Goal: Transaction & Acquisition: Book appointment/travel/reservation

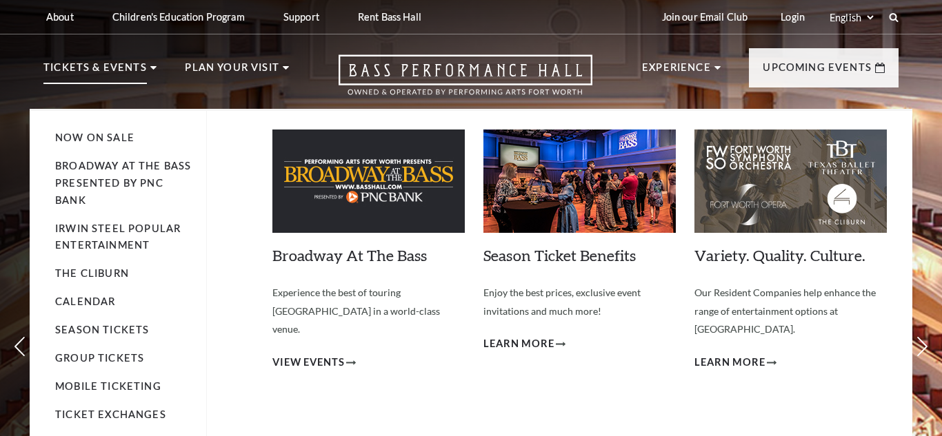
click at [148, 70] on li "Tickets & Events Now On Sale Broadway At The Bass presented by PNC Bank Irwin S…" at bounding box center [99, 84] width 113 height 50
click at [87, 301] on link "Calendar" at bounding box center [85, 302] width 60 height 12
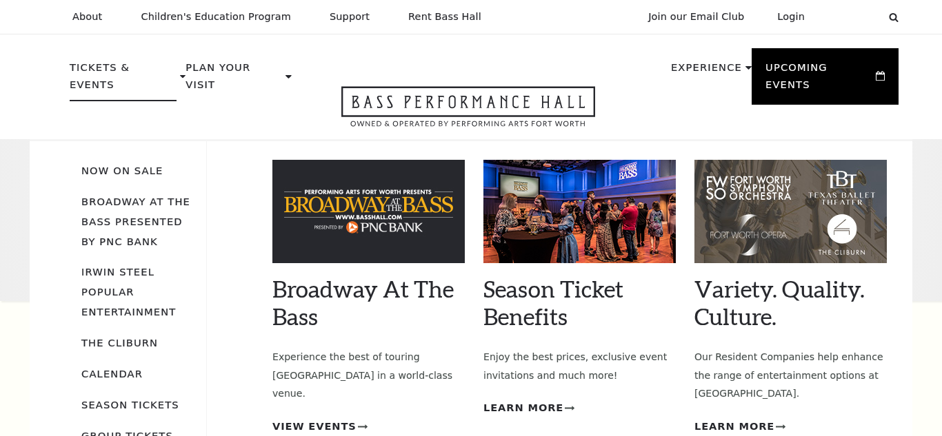
scroll to position [122, 0]
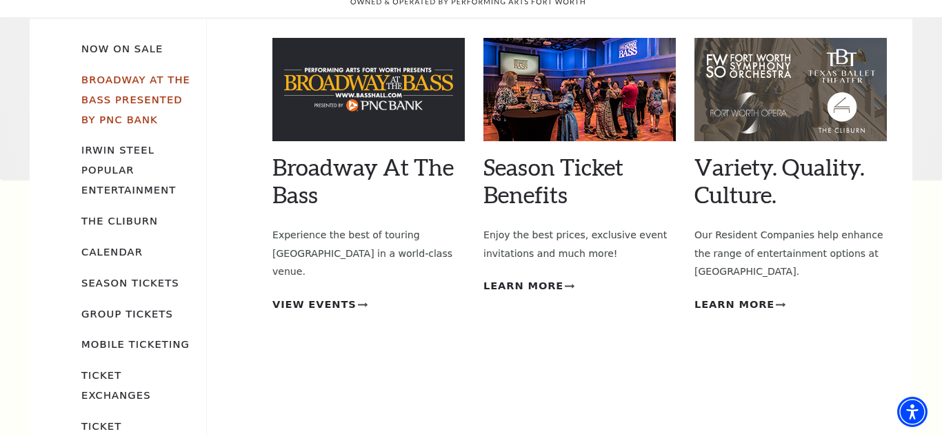
click at [110, 74] on link "Broadway At The Bass presented by PNC Bank" at bounding box center [135, 100] width 109 height 52
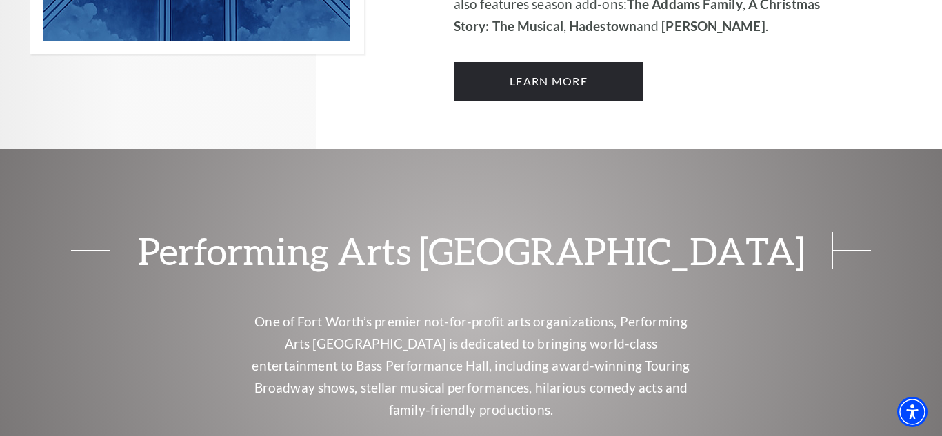
scroll to position [1254, 0]
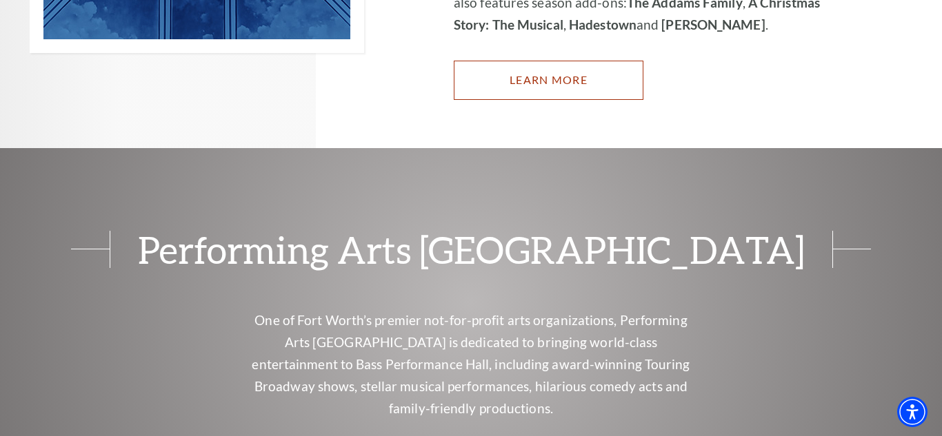
click at [536, 63] on link "Learn More" at bounding box center [549, 80] width 190 height 39
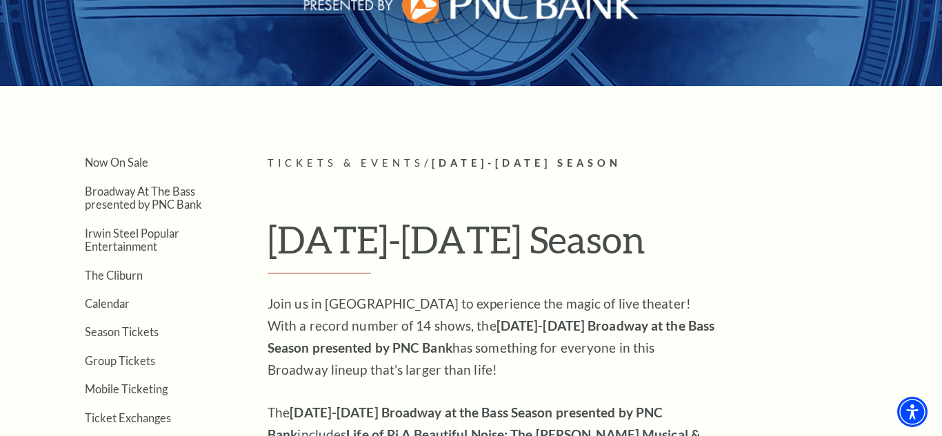
scroll to position [222, 0]
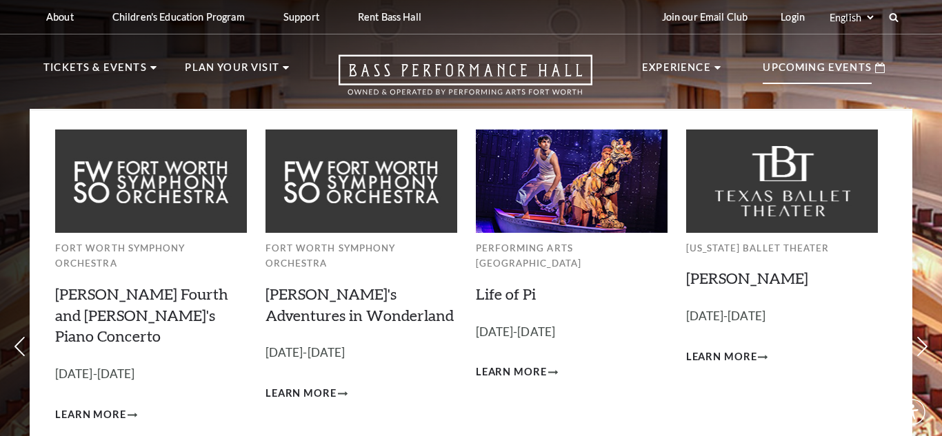
click at [804, 68] on p "Upcoming Events" at bounding box center [817, 71] width 109 height 25
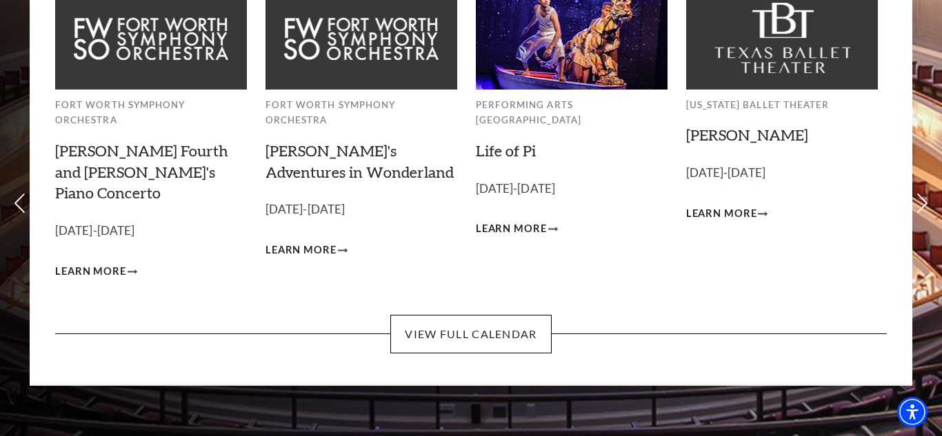
scroll to position [145, 0]
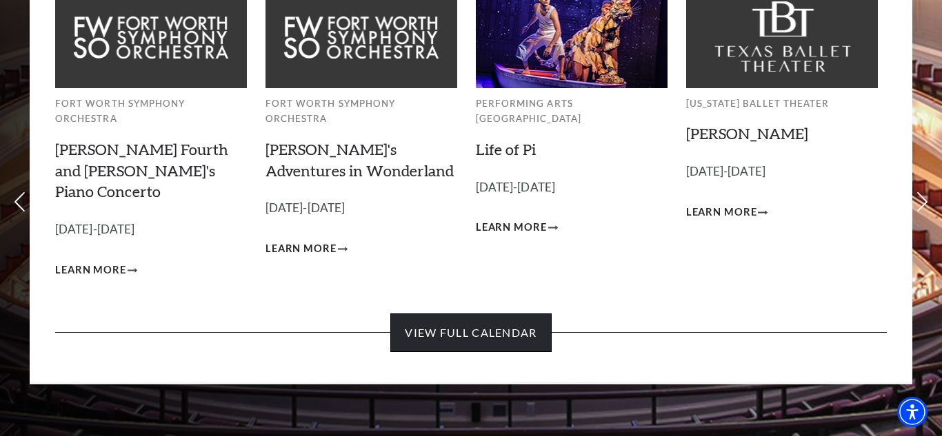
click at [461, 314] on link "View Full Calendar" at bounding box center [470, 333] width 161 height 39
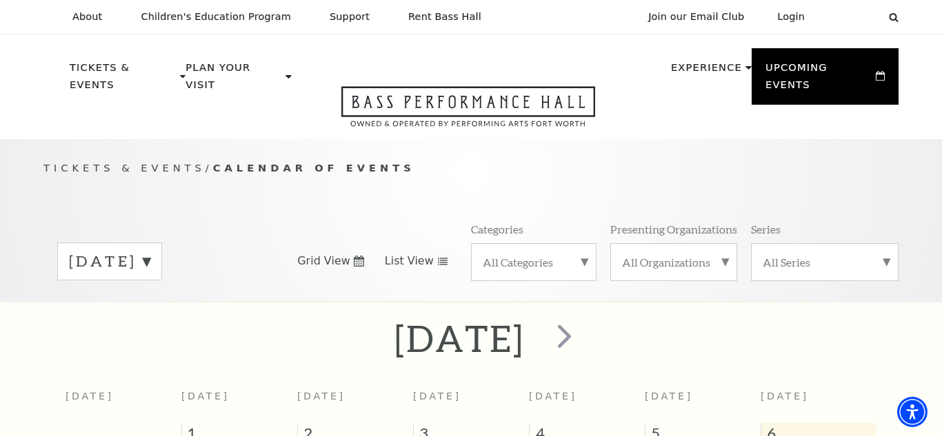
click at [411, 254] on span "List View" at bounding box center [409, 261] width 49 height 15
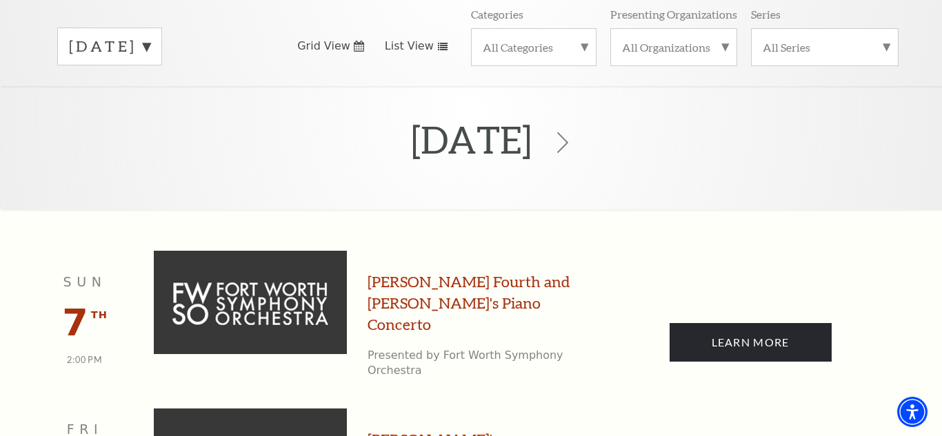
scroll to position [49, 0]
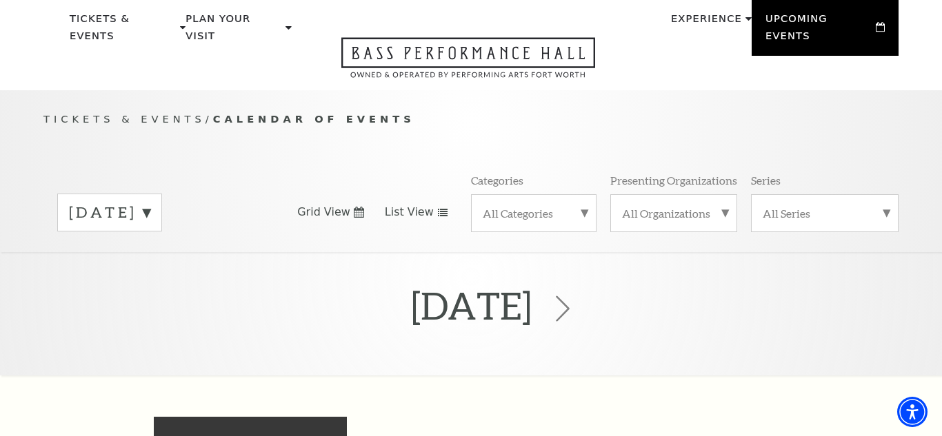
click at [576, 296] on icon at bounding box center [562, 309] width 26 height 26
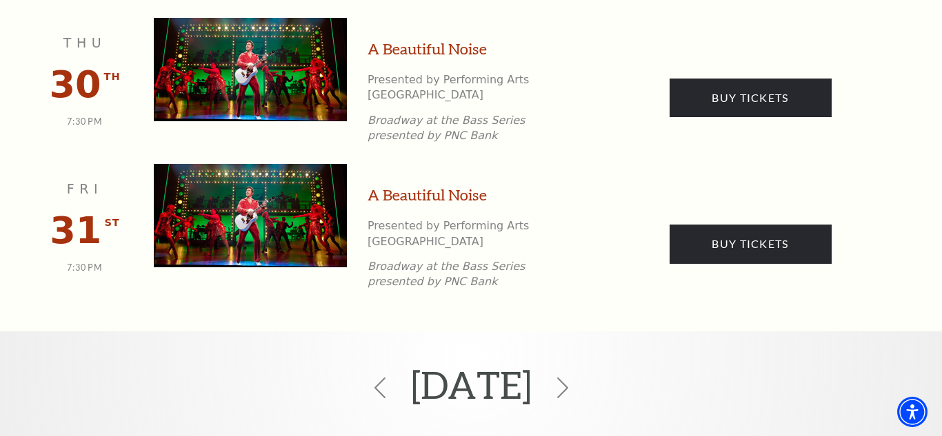
scroll to position [2514, 0]
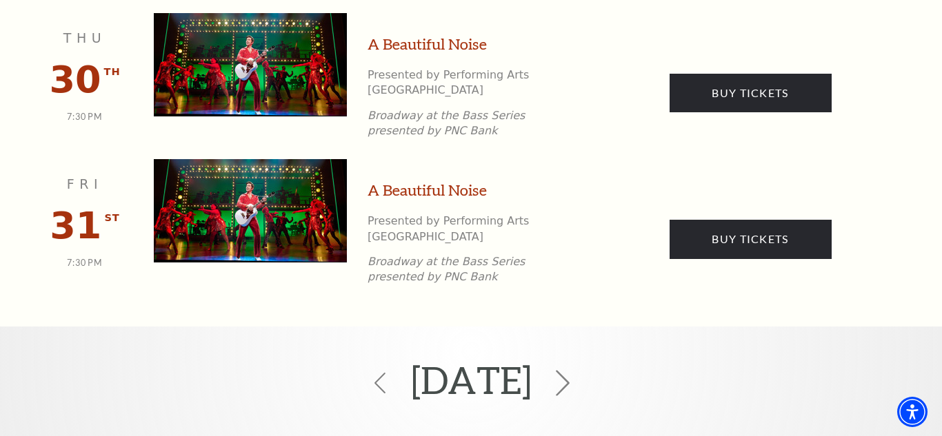
click at [569, 370] on use at bounding box center [563, 383] width 14 height 26
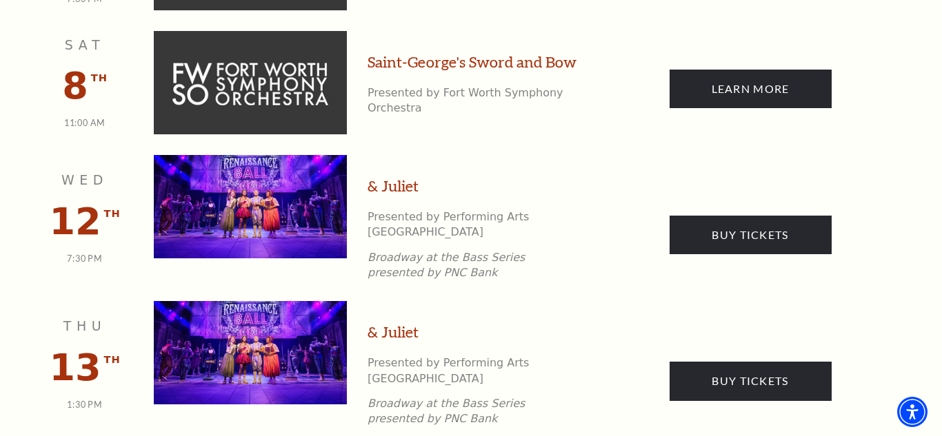
scroll to position [1544, 0]
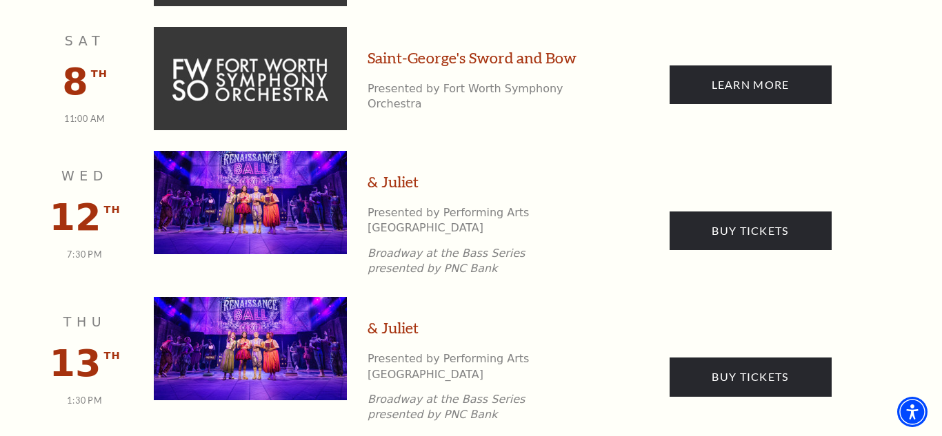
click at [403, 172] on link "& Juliet" at bounding box center [392, 182] width 51 height 21
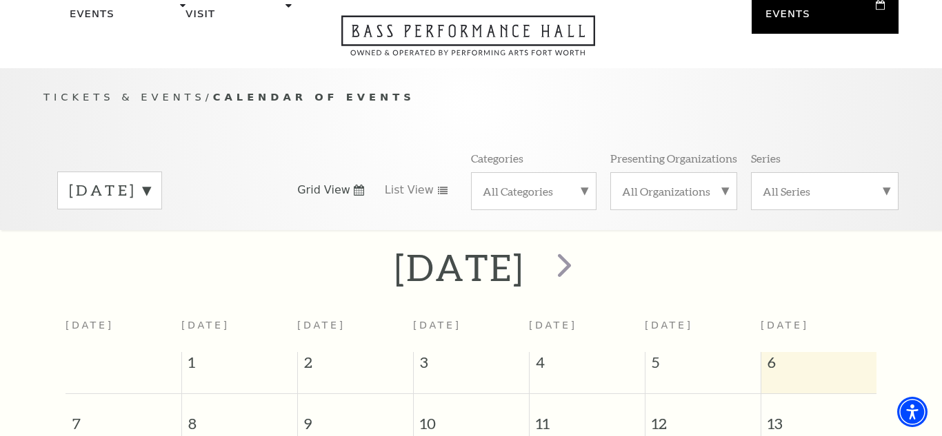
scroll to position [58, 0]
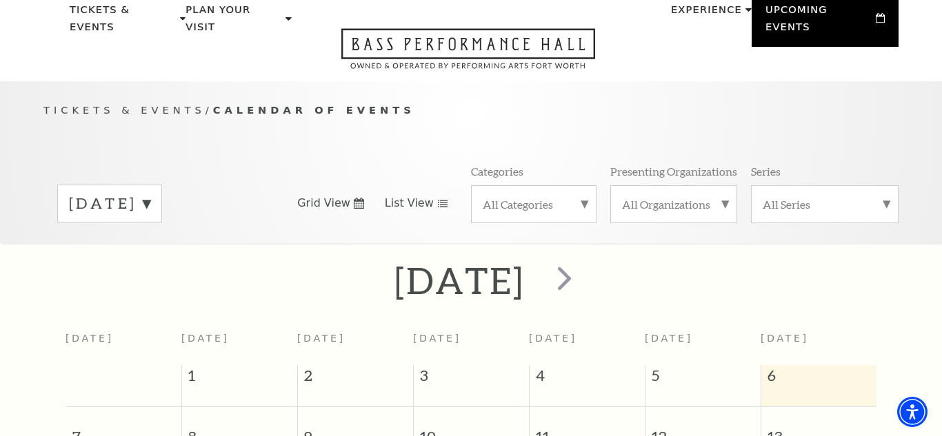
click at [423, 196] on span "List View" at bounding box center [409, 203] width 49 height 15
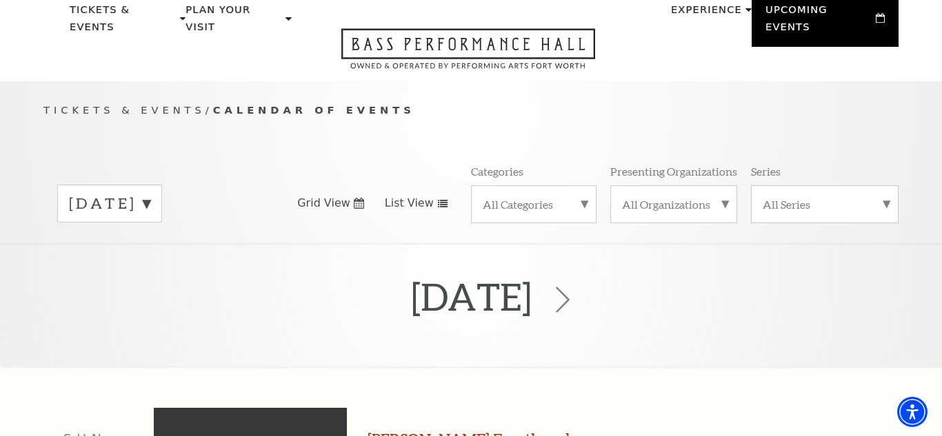
click at [576, 287] on icon at bounding box center [562, 300] width 26 height 26
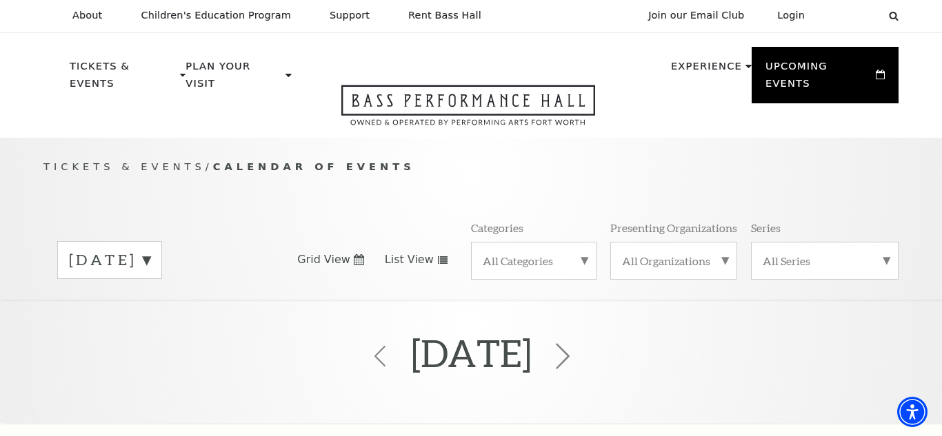
scroll to position [0, 0]
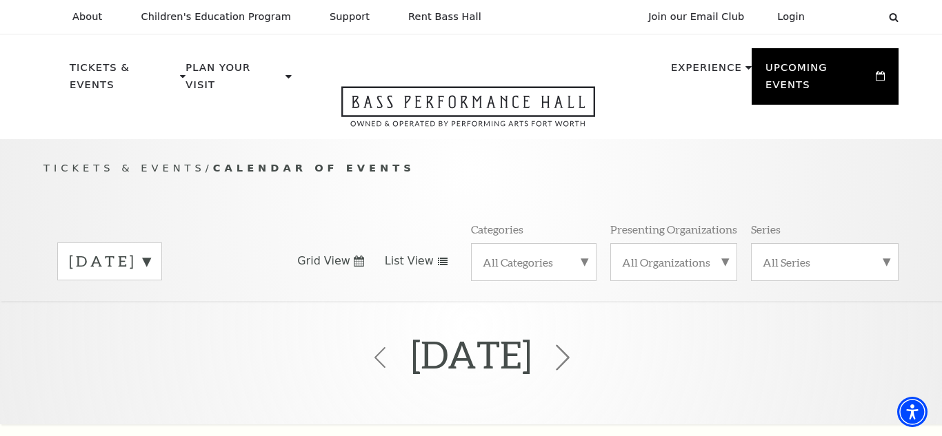
click at [576, 345] on icon at bounding box center [562, 358] width 26 height 26
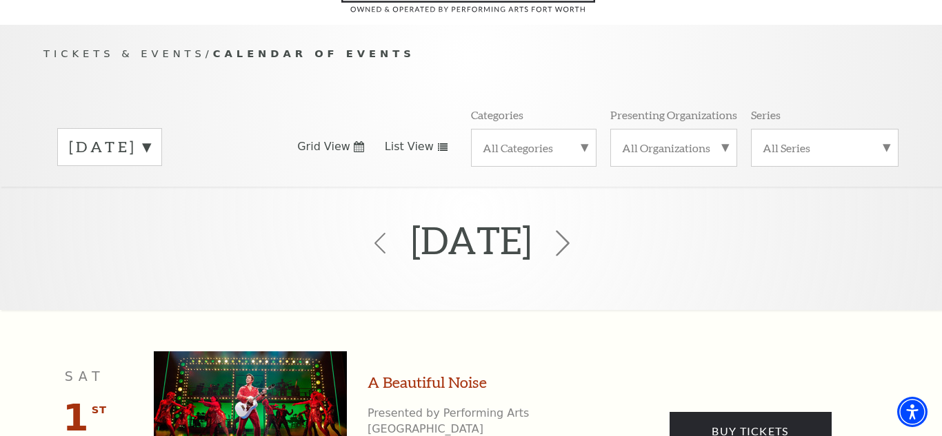
scroll to position [122, 0]
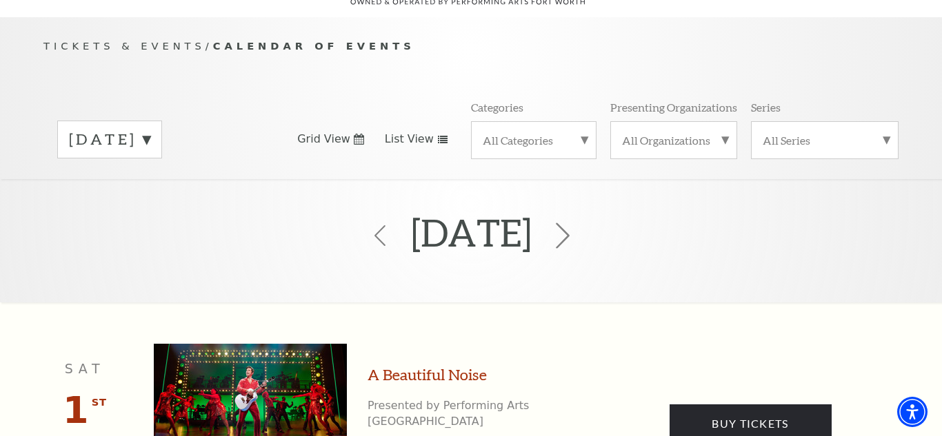
click at [576, 223] on icon at bounding box center [562, 236] width 26 height 26
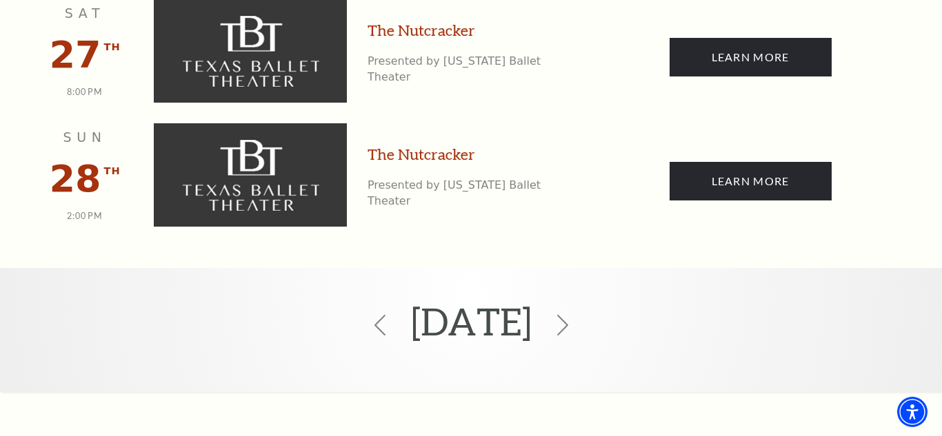
scroll to position [3771, 0]
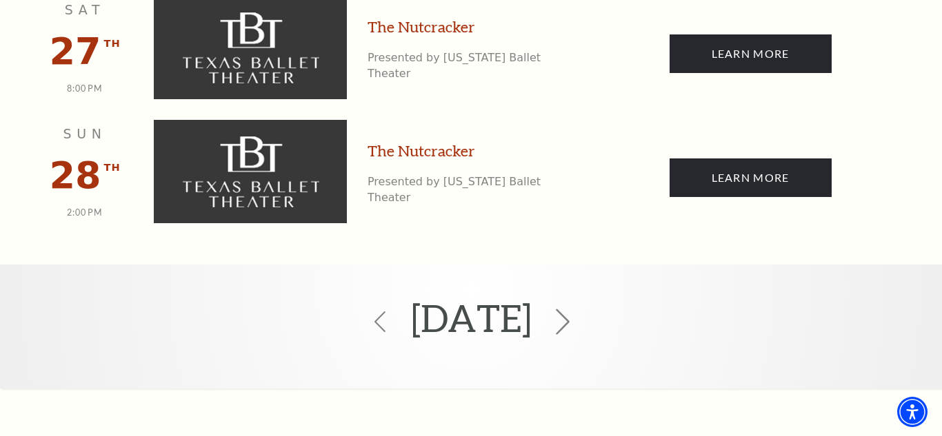
click at [576, 309] on icon at bounding box center [562, 322] width 26 height 26
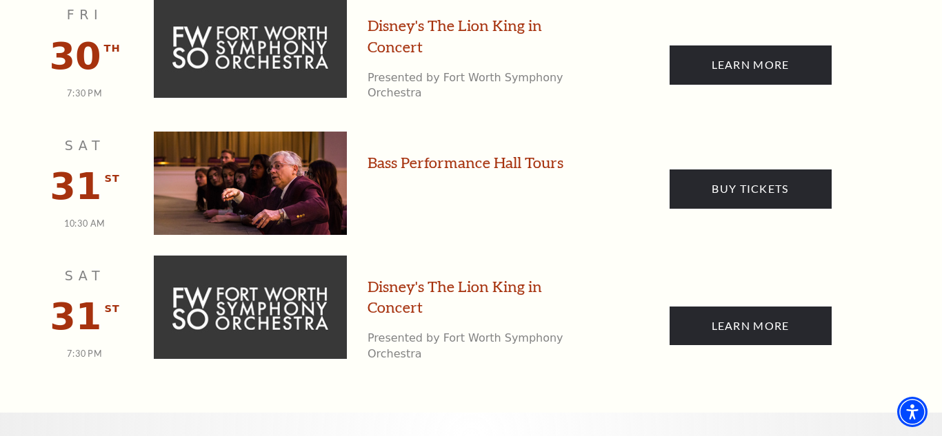
scroll to position [1877, 0]
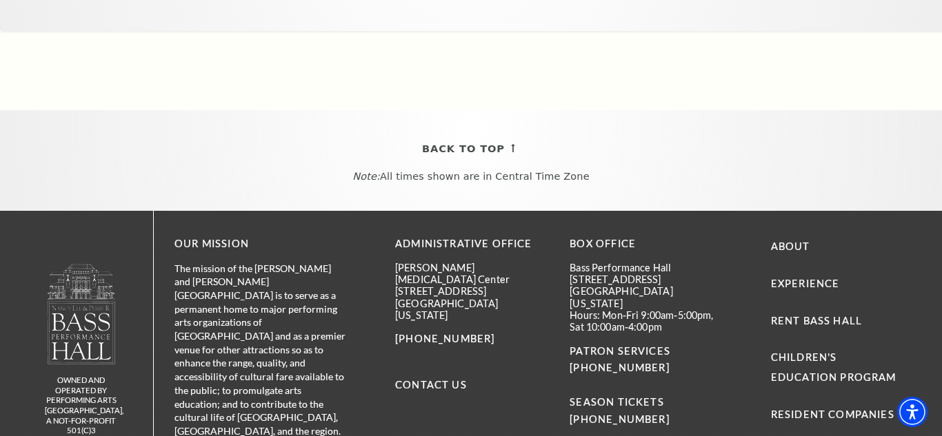
scroll to position [2293, 0]
